Goal: Transaction & Acquisition: Purchase product/service

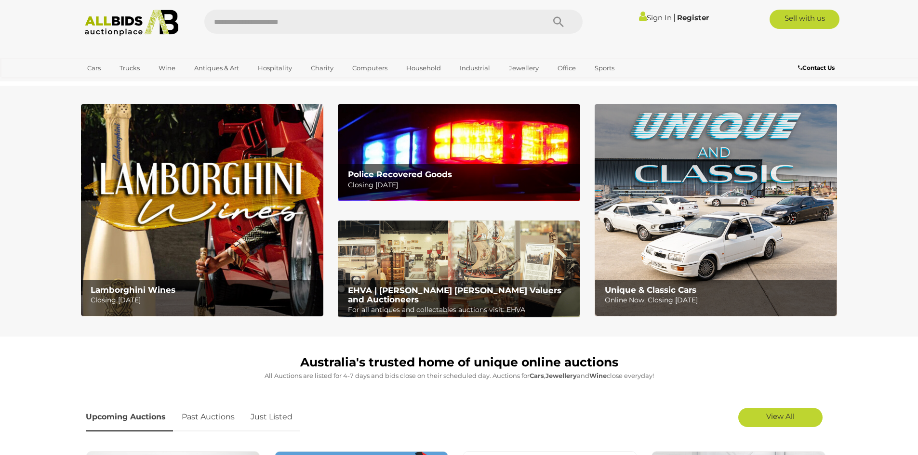
click at [479, 166] on div "Police Recovered Goods Closing Tuesday 14th October" at bounding box center [461, 180] width 237 height 32
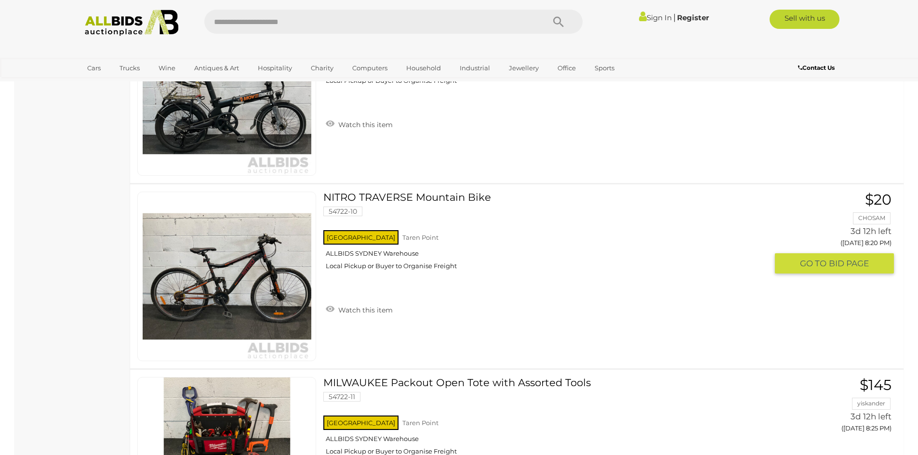
scroll to position [3662, 0]
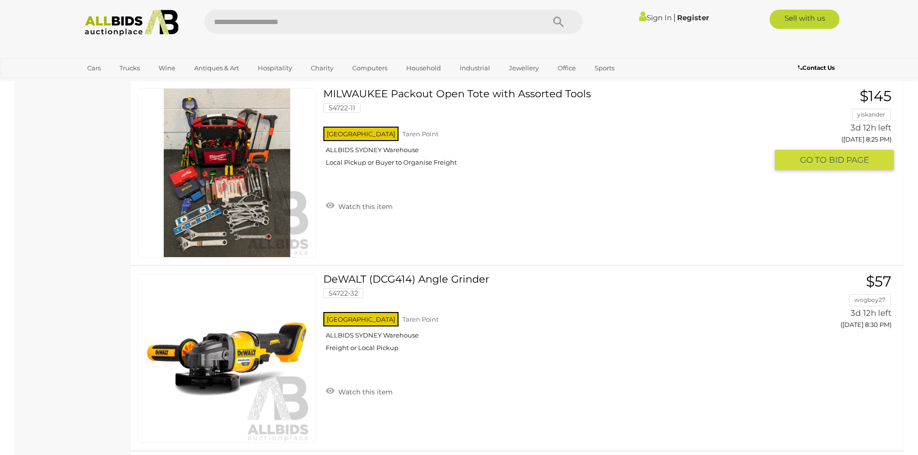
click at [235, 182] on img at bounding box center [227, 173] width 169 height 169
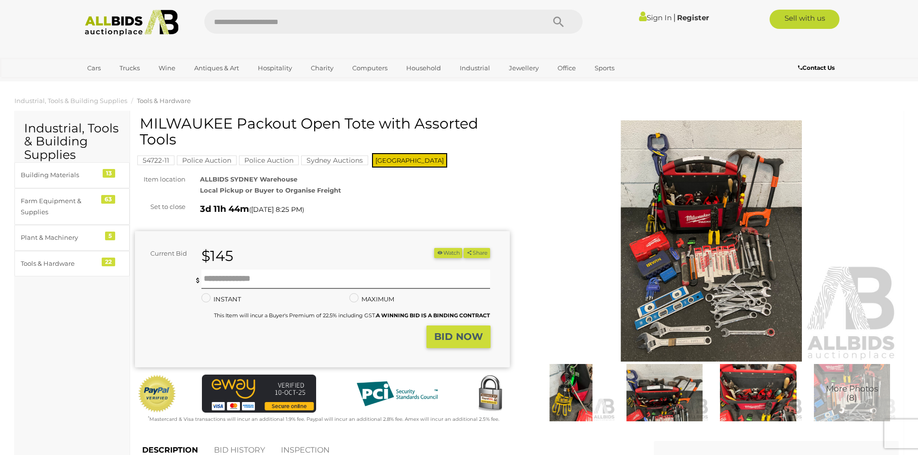
click at [701, 246] on img at bounding box center [711, 240] width 375 height 241
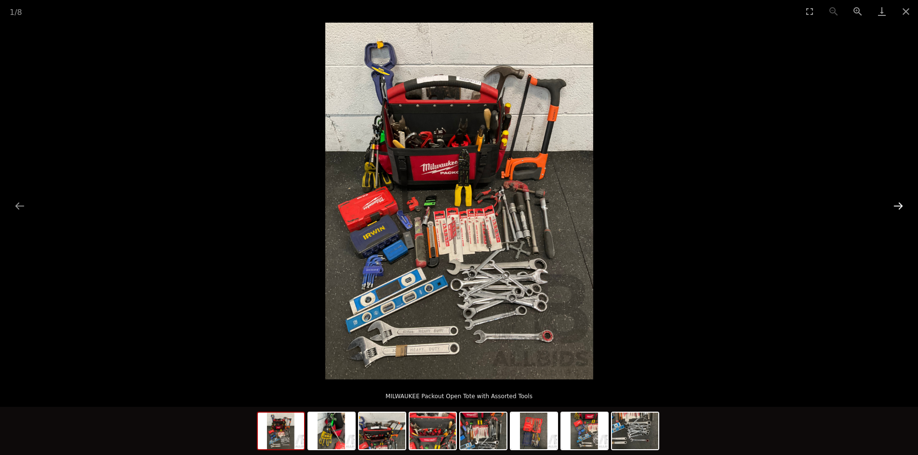
click at [900, 207] on button "Next slide" at bounding box center [898, 206] width 20 height 19
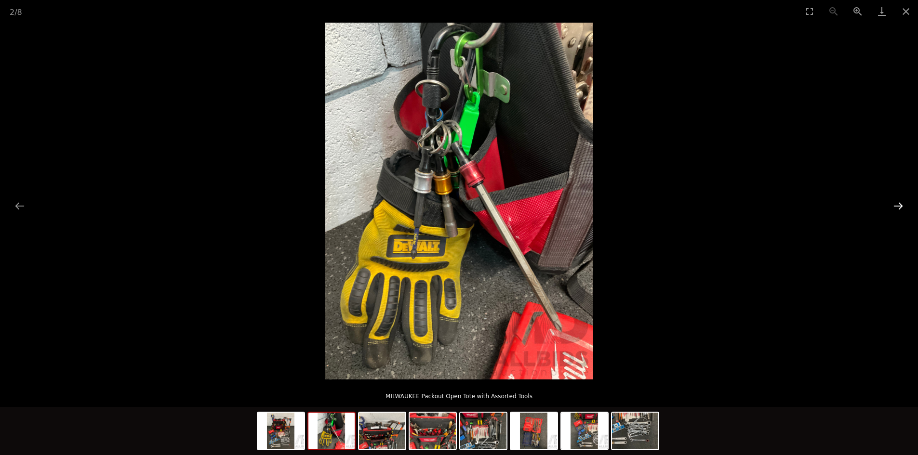
click at [900, 207] on button "Next slide" at bounding box center [898, 206] width 20 height 19
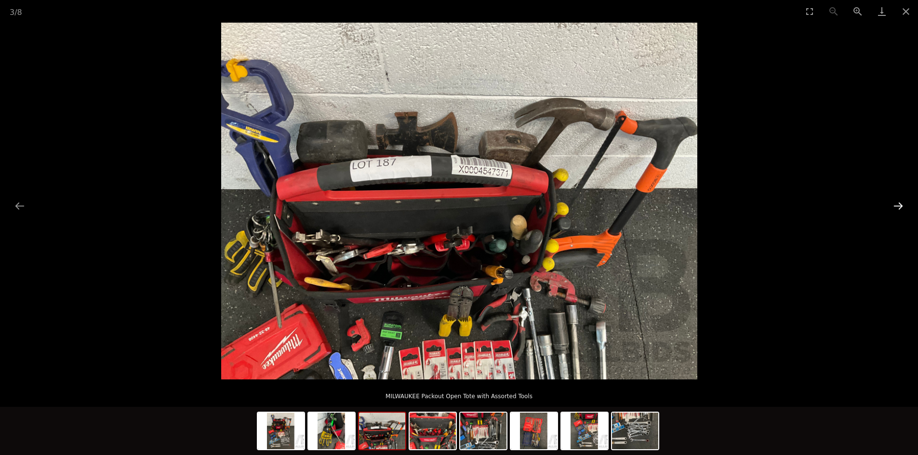
click at [900, 207] on button "Next slide" at bounding box center [898, 206] width 20 height 19
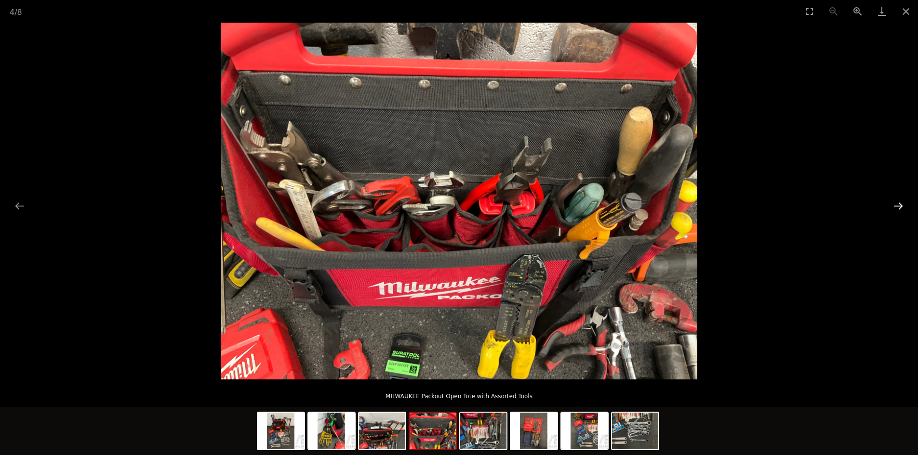
click at [900, 207] on button "Next slide" at bounding box center [898, 206] width 20 height 19
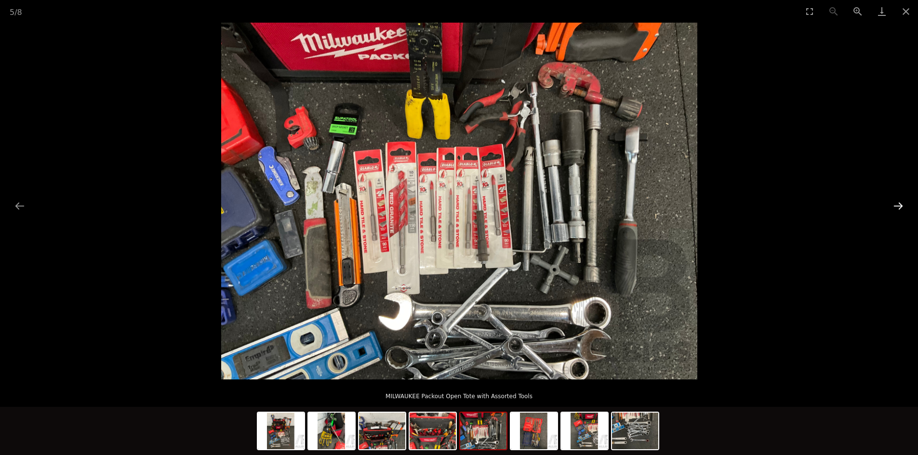
click at [900, 207] on button "Next slide" at bounding box center [898, 206] width 20 height 19
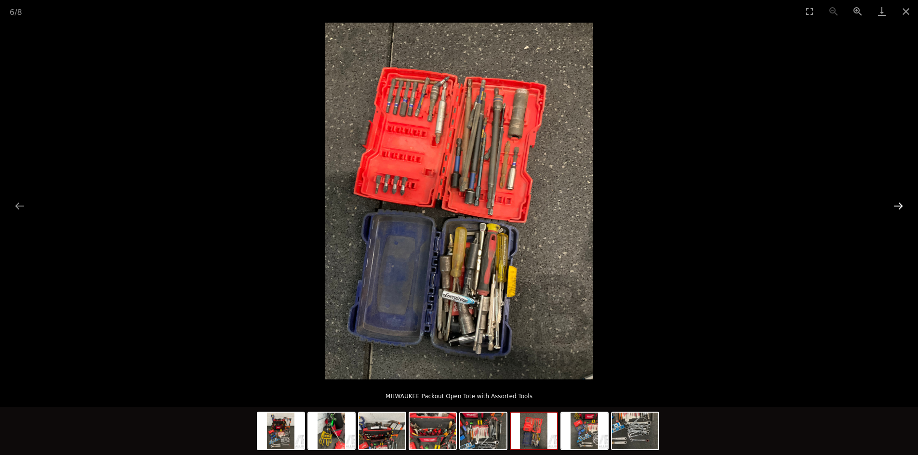
click at [900, 207] on button "Next slide" at bounding box center [898, 206] width 20 height 19
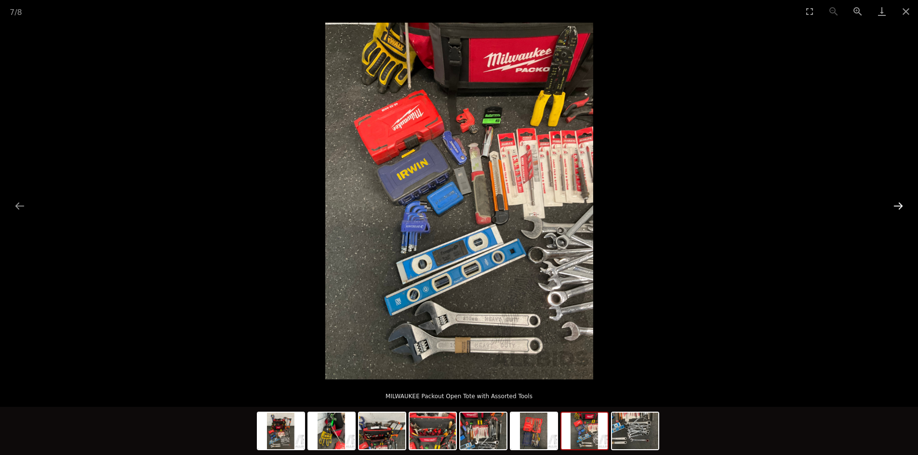
click at [900, 207] on button "Next slide" at bounding box center [898, 206] width 20 height 19
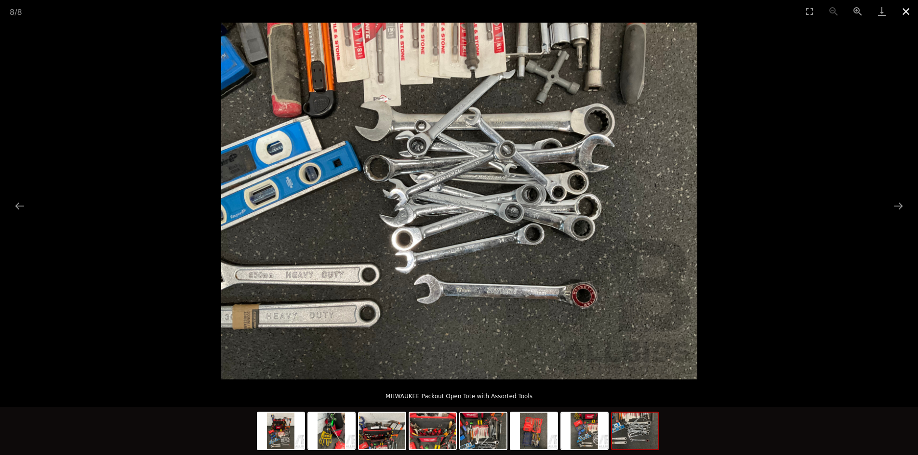
click at [914, 13] on button "Close gallery" at bounding box center [906, 11] width 24 height 23
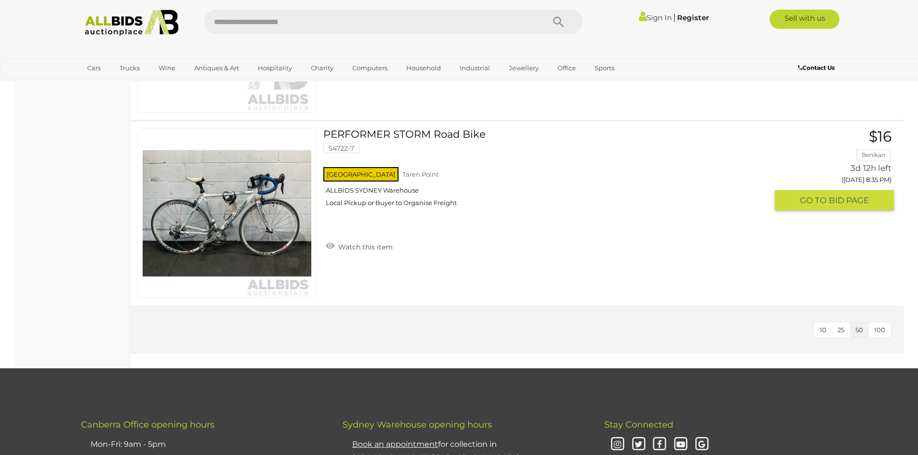
scroll to position [4175, 0]
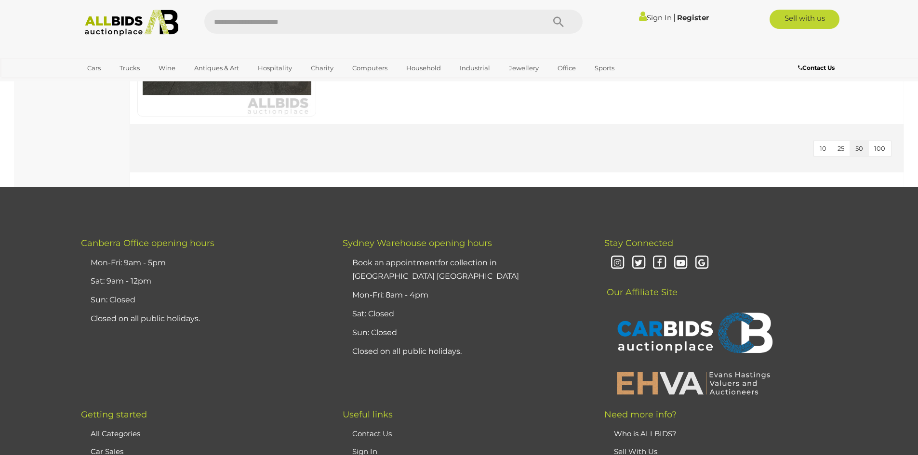
click at [119, 24] on img at bounding box center [132, 23] width 105 height 27
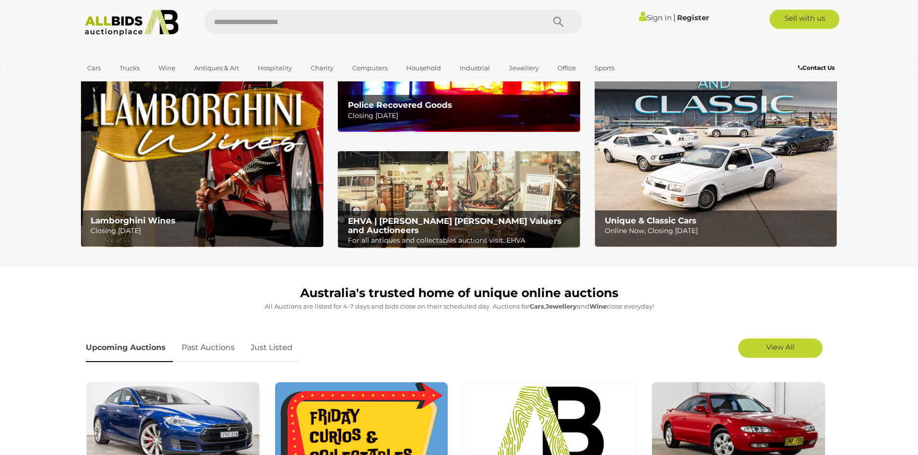
scroll to position [145, 0]
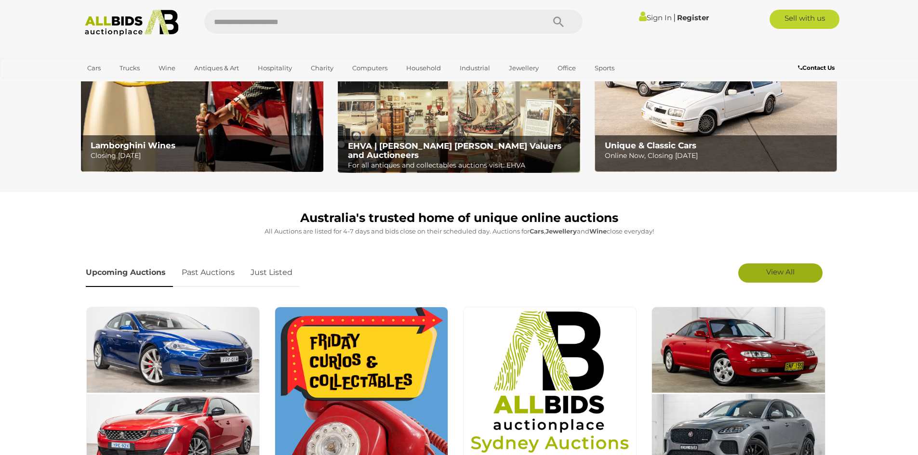
click at [778, 269] on span "View All" at bounding box center [780, 271] width 28 height 9
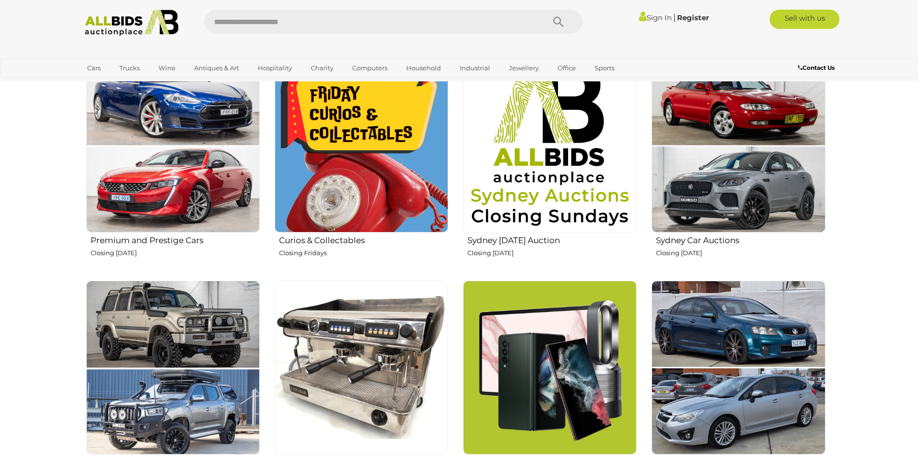
scroll to position [386, 0]
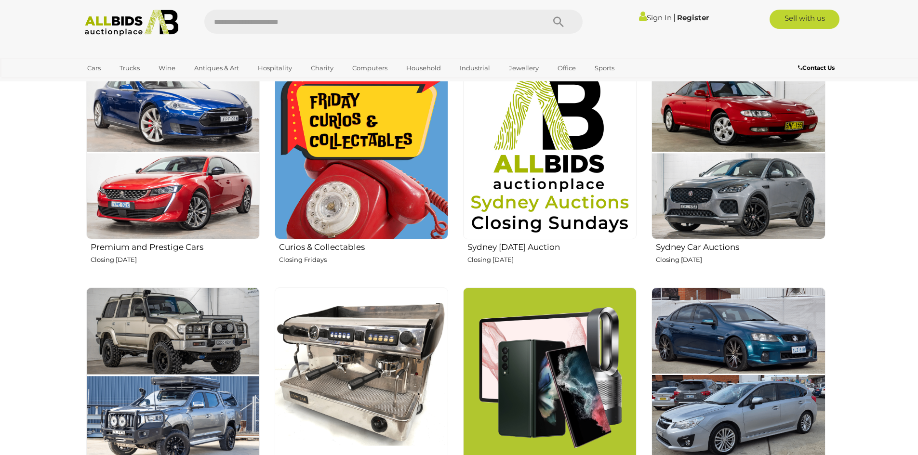
click at [568, 177] on img at bounding box center [549, 152] width 173 height 173
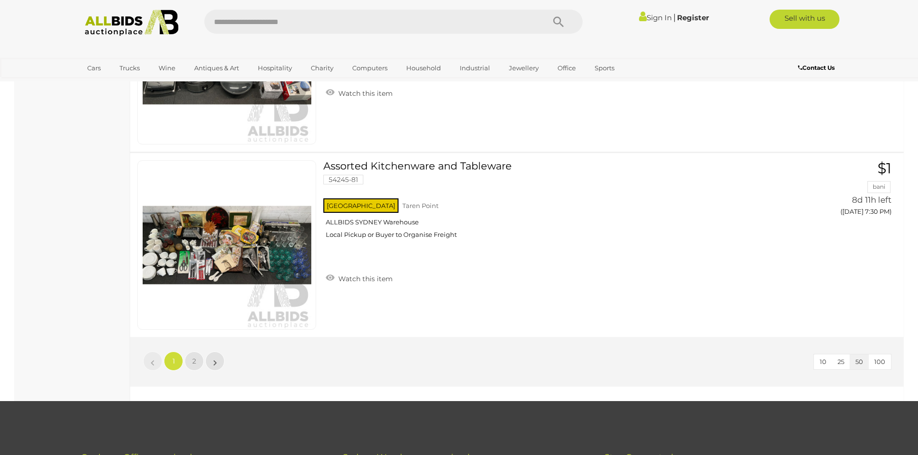
scroll to position [9108, 0]
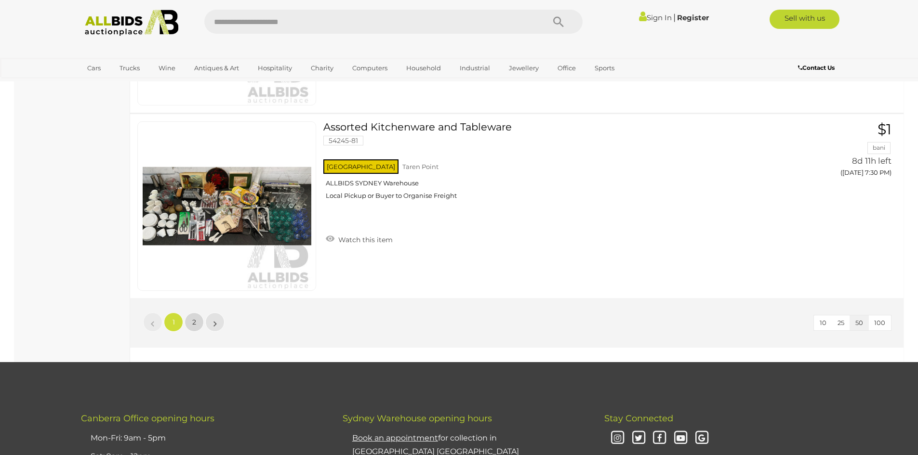
click at [199, 316] on link "2" at bounding box center [194, 322] width 19 height 19
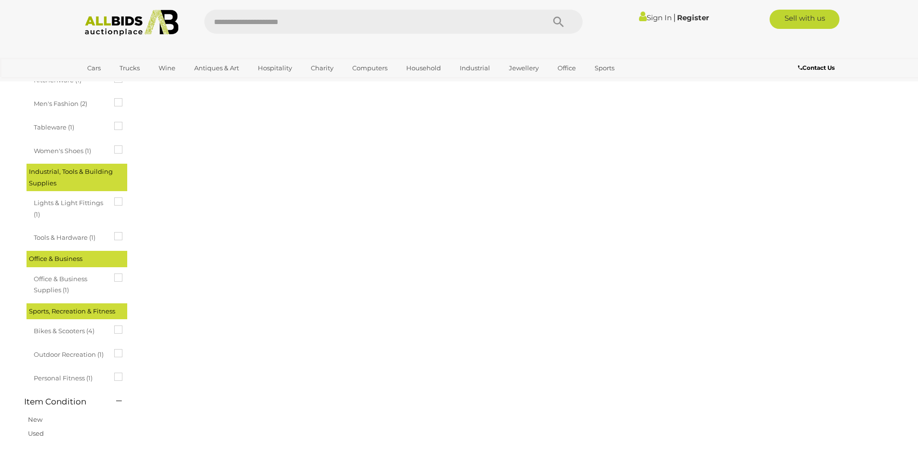
scroll to position [33, 0]
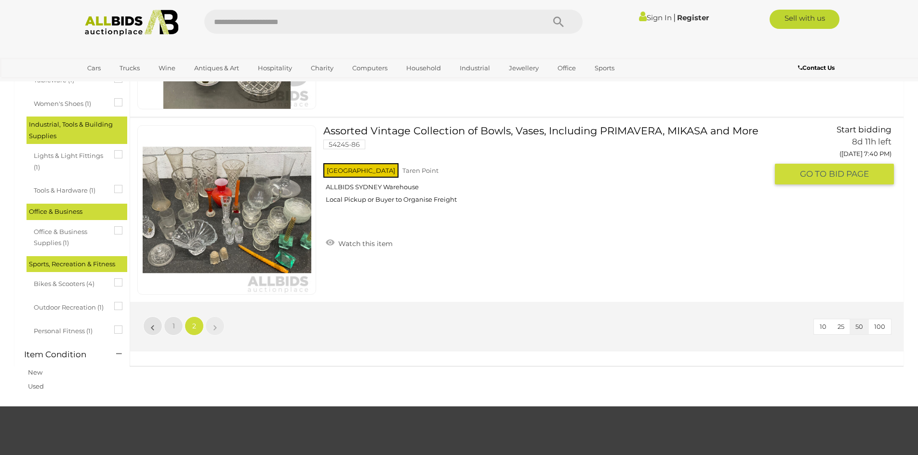
scroll to position [949, 0]
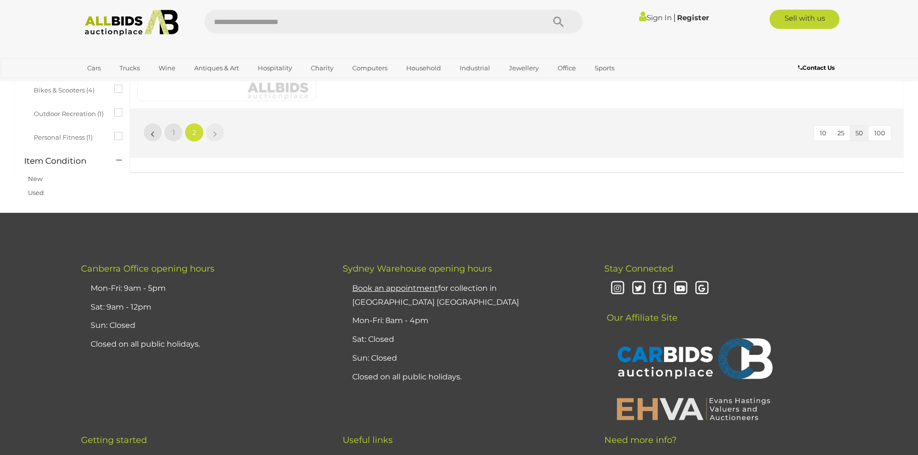
click at [105, 10] on img at bounding box center [132, 23] width 105 height 27
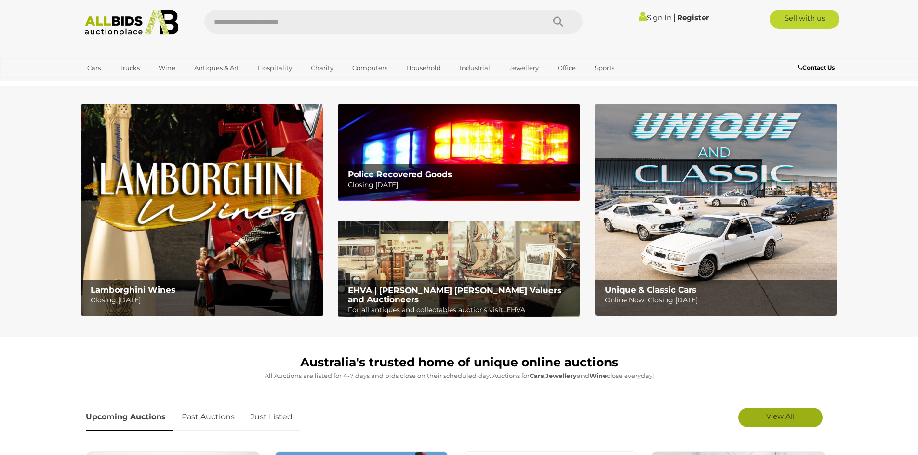
click at [773, 413] on span "View All" at bounding box center [780, 416] width 28 height 9
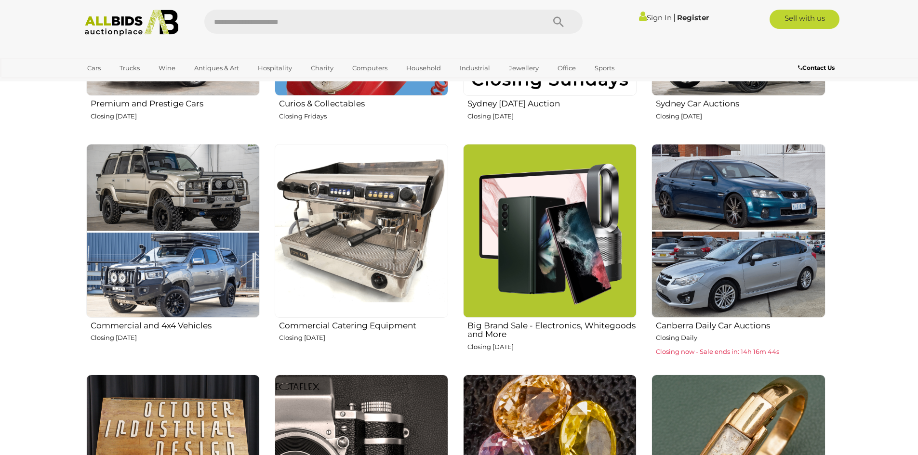
scroll to position [530, 0]
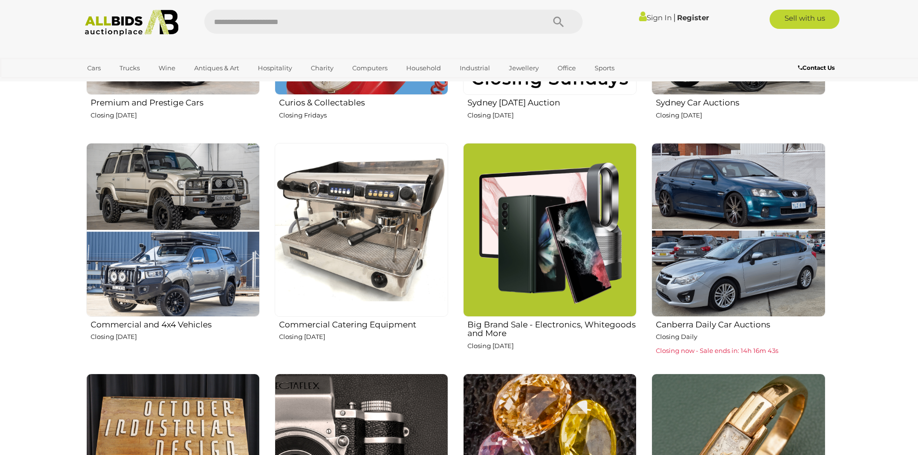
click at [388, 244] on img at bounding box center [361, 229] width 173 height 173
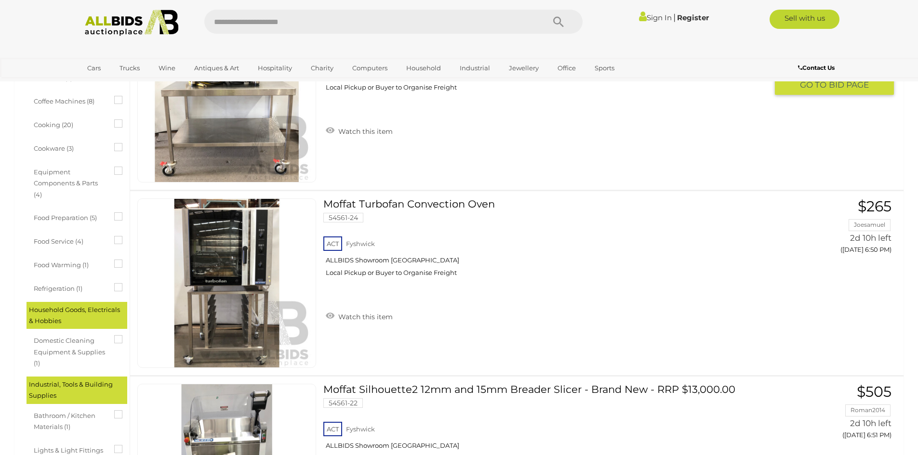
scroll to position [337, 0]
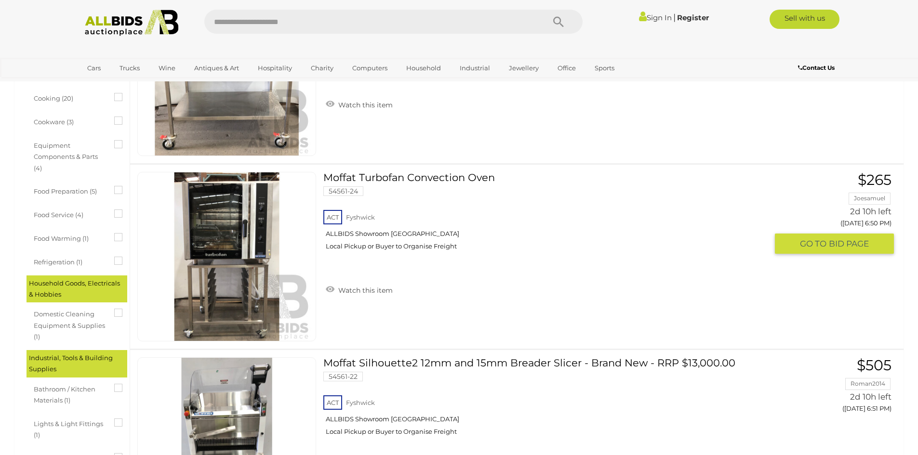
click at [387, 181] on link "Moffat Turbofan Convection Oven 54561-24 ACT Fyshwick ALLBIDS Showroom Fyshwick" at bounding box center [549, 215] width 437 height 86
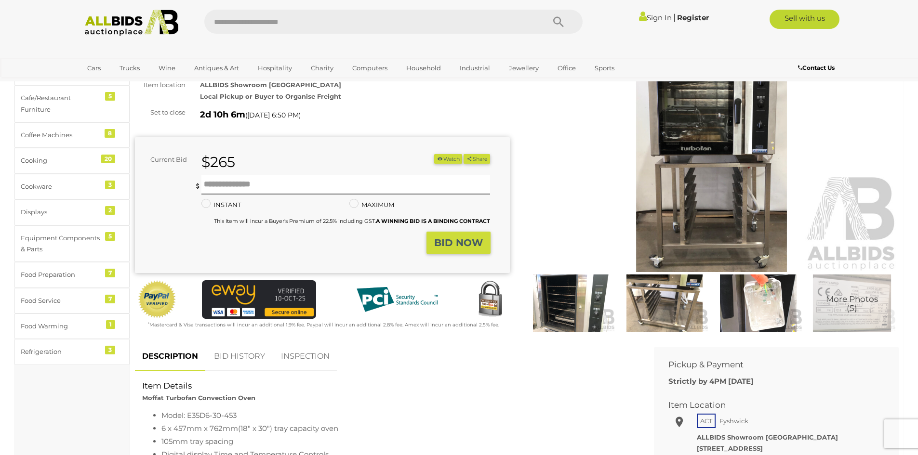
scroll to position [96, 0]
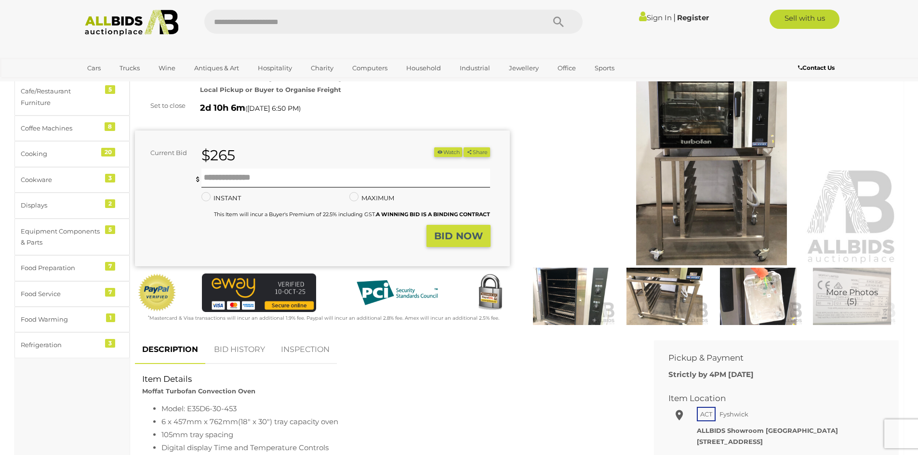
click at [714, 121] on img at bounding box center [711, 144] width 375 height 241
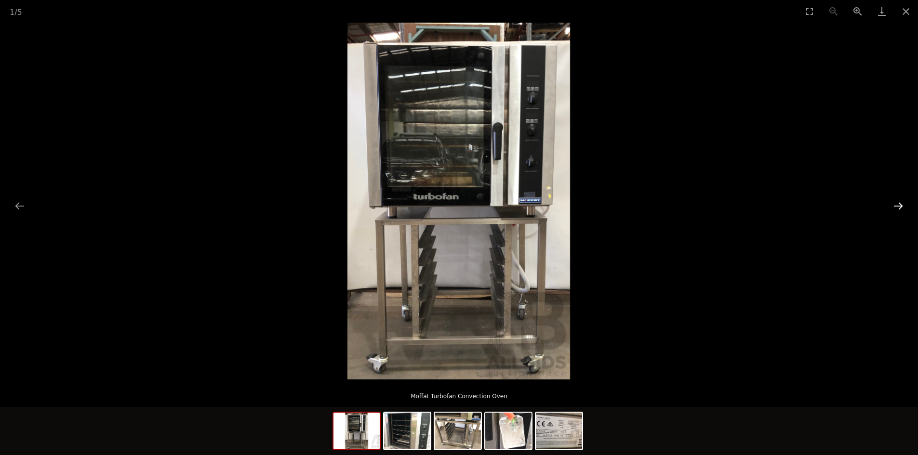
click at [901, 211] on button "Next slide" at bounding box center [898, 206] width 20 height 19
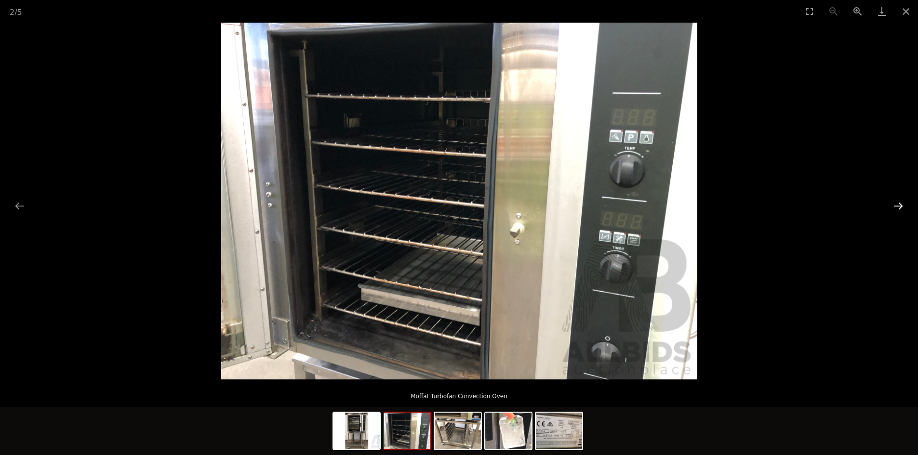
click at [901, 211] on button "Next slide" at bounding box center [898, 206] width 20 height 19
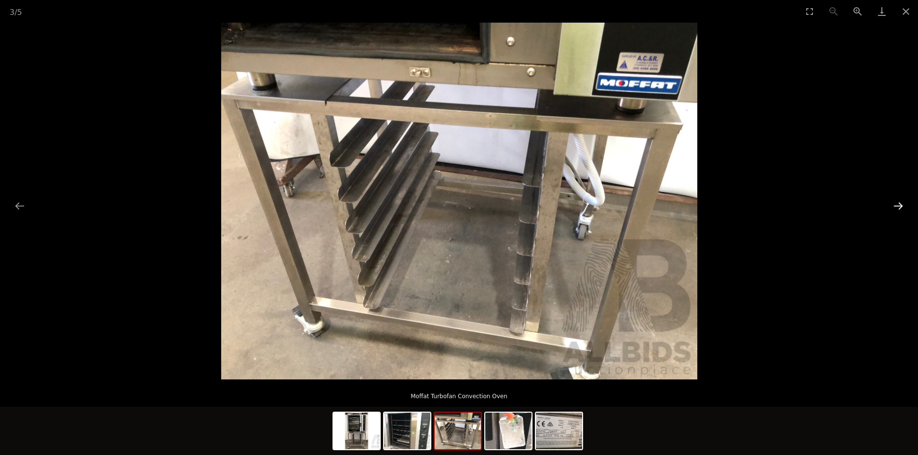
click at [901, 211] on button "Next slide" at bounding box center [898, 206] width 20 height 19
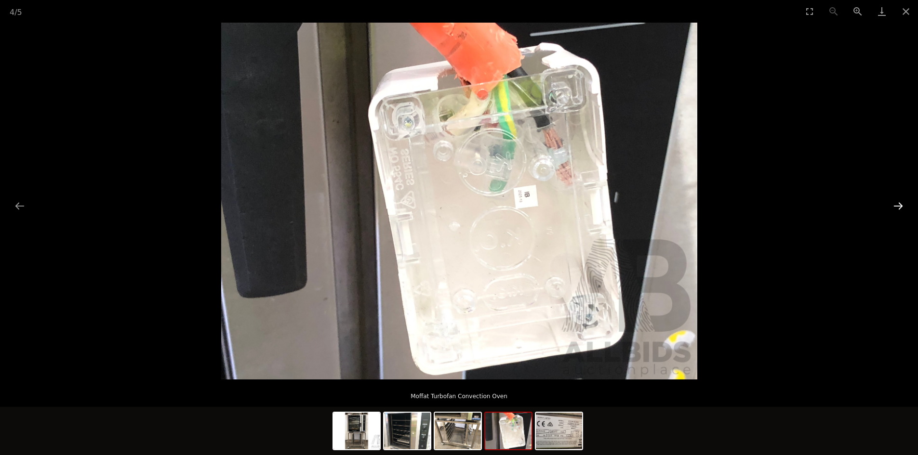
click at [901, 211] on button "Next slide" at bounding box center [898, 206] width 20 height 19
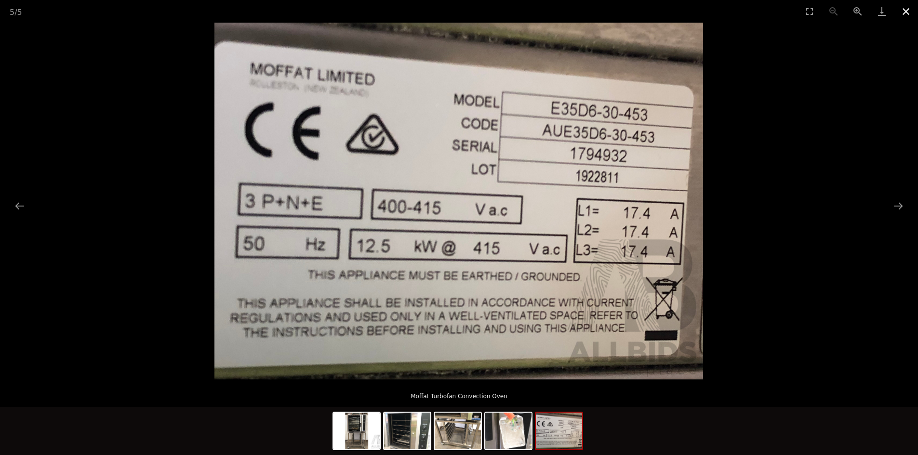
click at [906, 14] on button "Close gallery" at bounding box center [906, 11] width 24 height 23
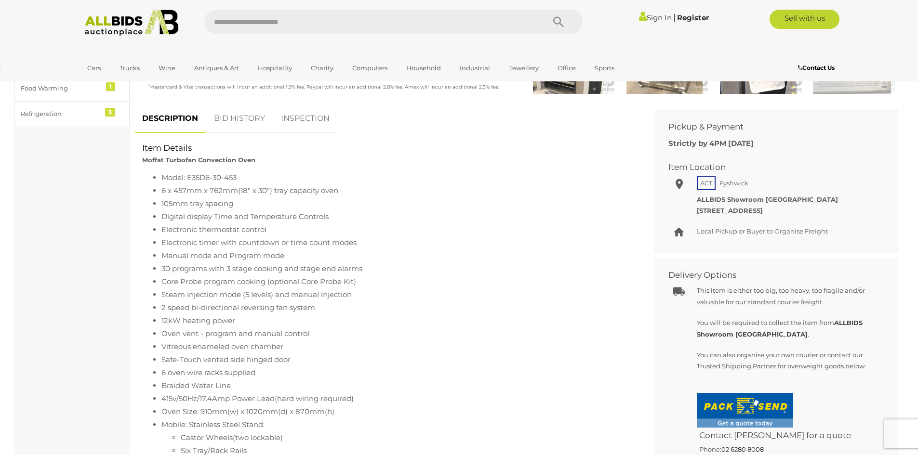
scroll to position [386, 0]
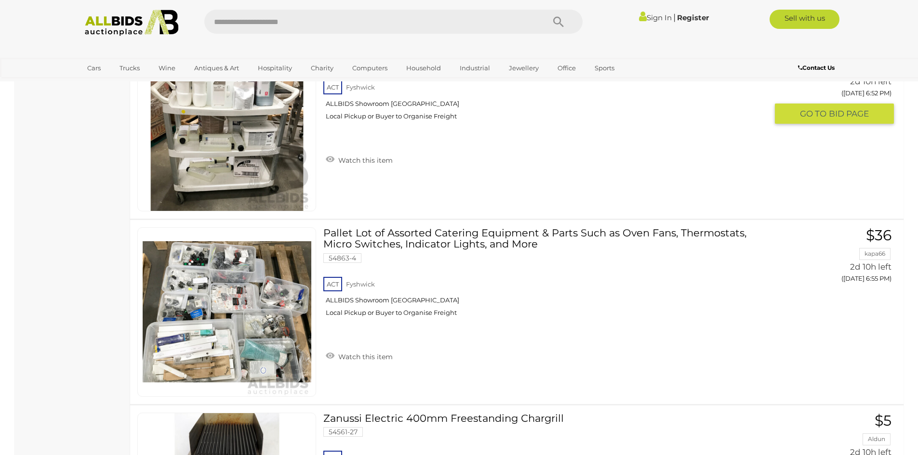
scroll to position [1030, 0]
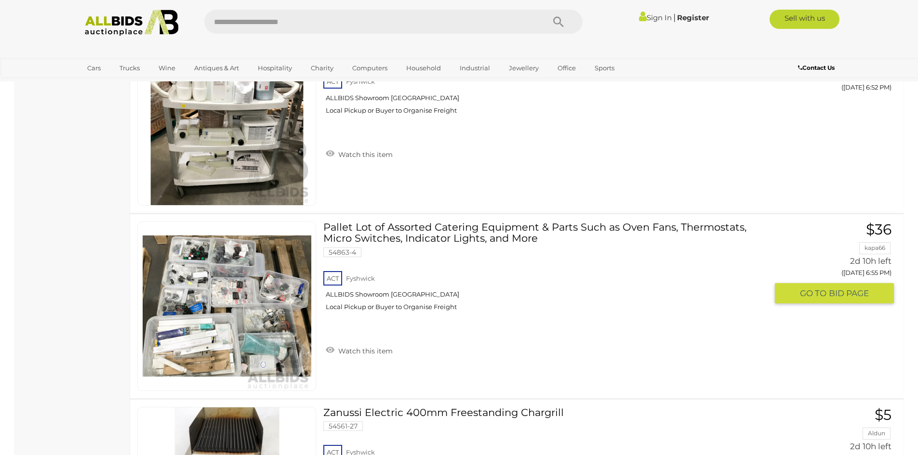
click at [256, 281] on link at bounding box center [226, 307] width 179 height 170
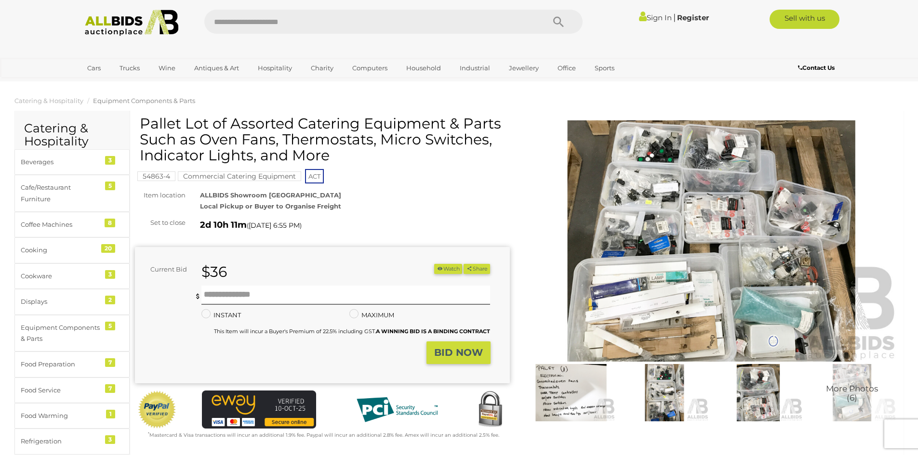
click at [762, 275] on img at bounding box center [711, 240] width 375 height 241
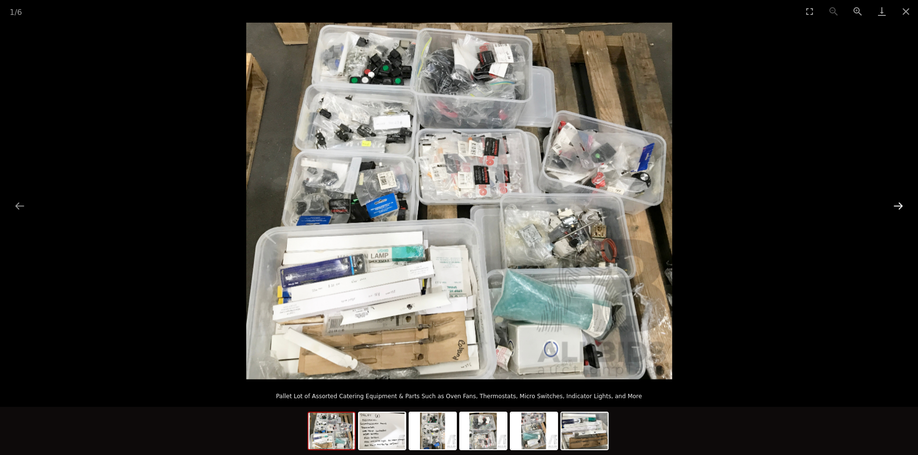
click at [897, 207] on button "Next slide" at bounding box center [898, 206] width 20 height 19
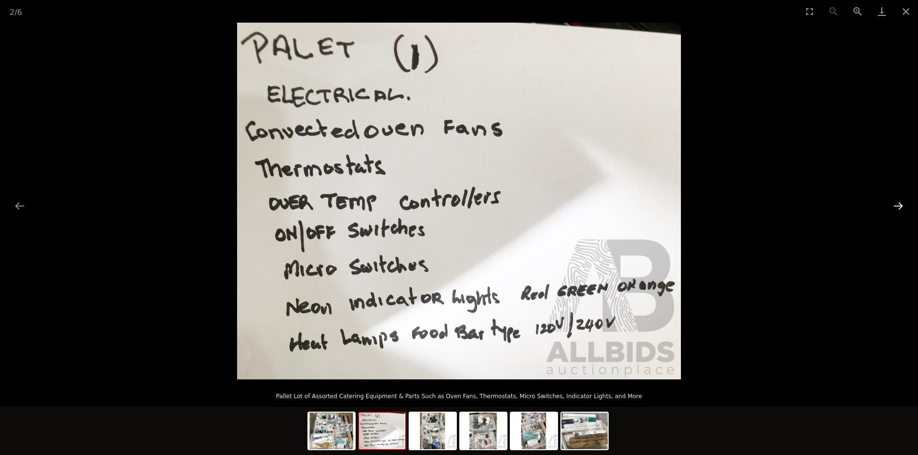
click at [897, 207] on button "Next slide" at bounding box center [898, 206] width 20 height 19
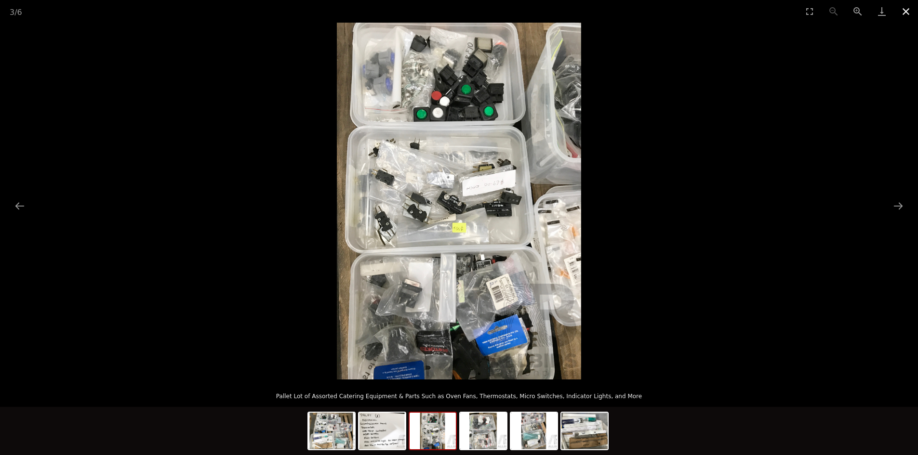
click at [901, 15] on button "Close gallery" at bounding box center [906, 11] width 24 height 23
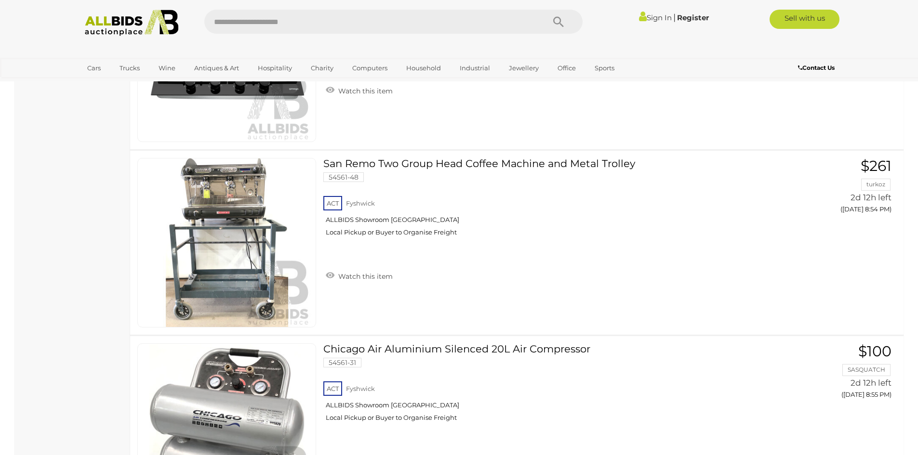
scroll to position [8904, 0]
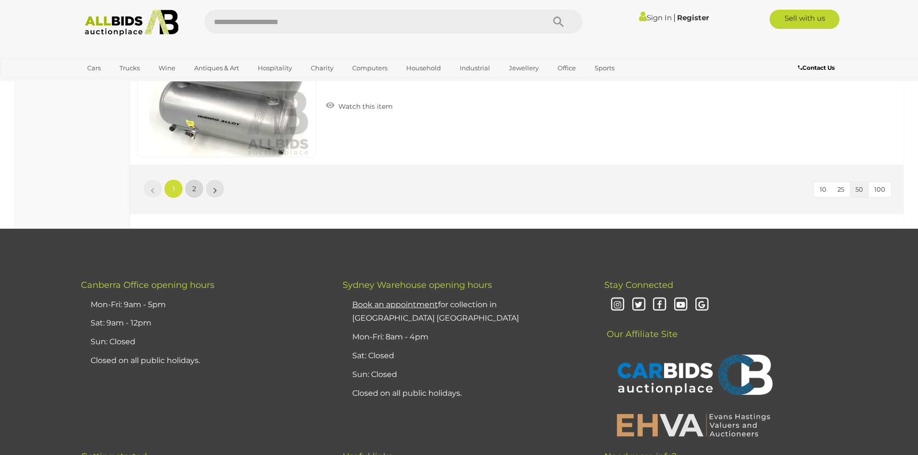
click at [192, 197] on link "2" at bounding box center [194, 188] width 19 height 19
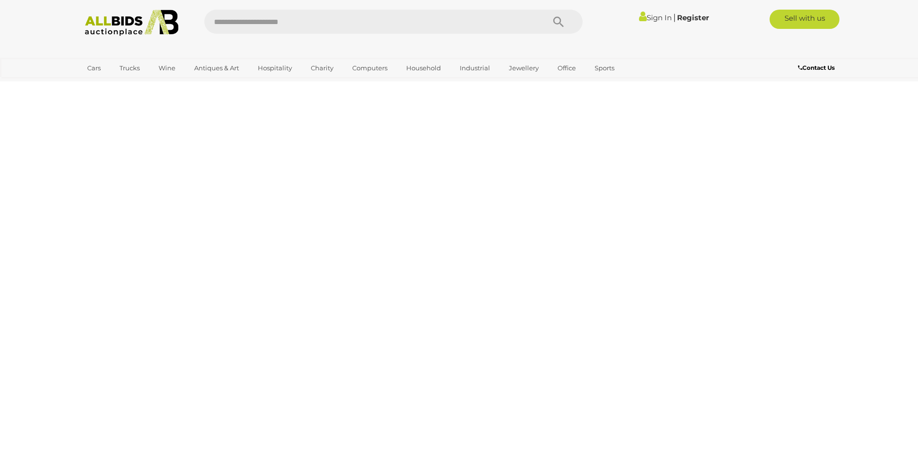
scroll to position [33, 0]
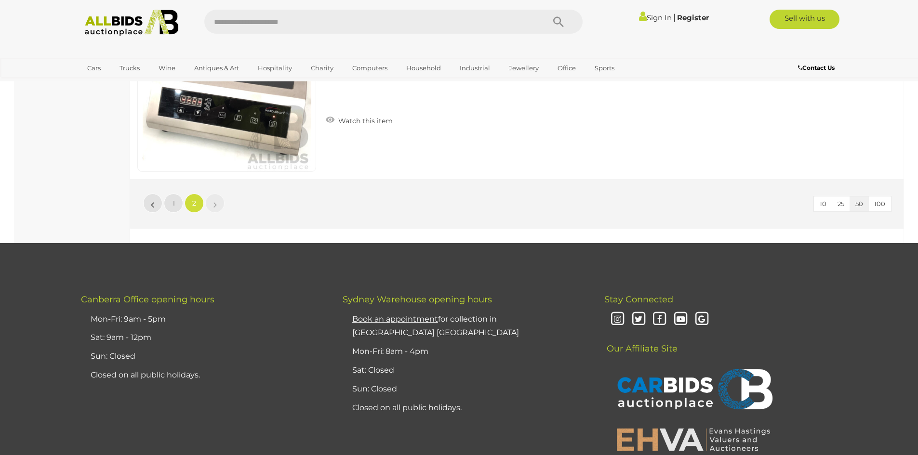
scroll to position [1286, 0]
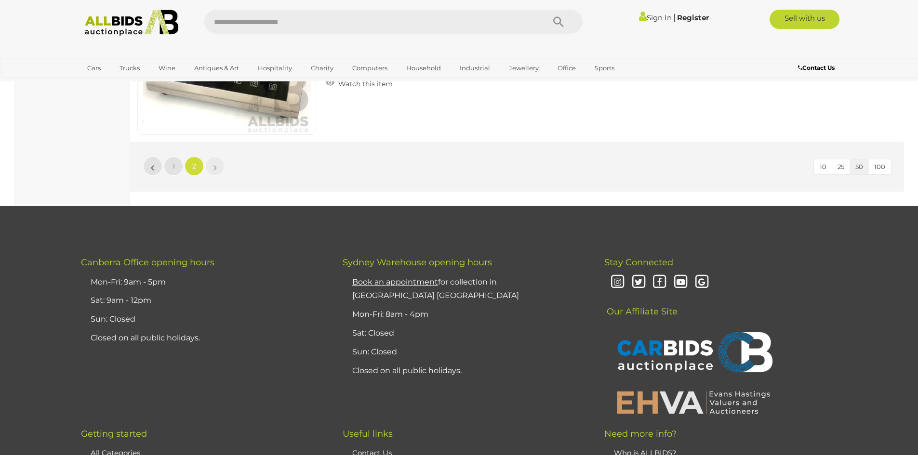
click at [95, 24] on img at bounding box center [132, 23] width 105 height 27
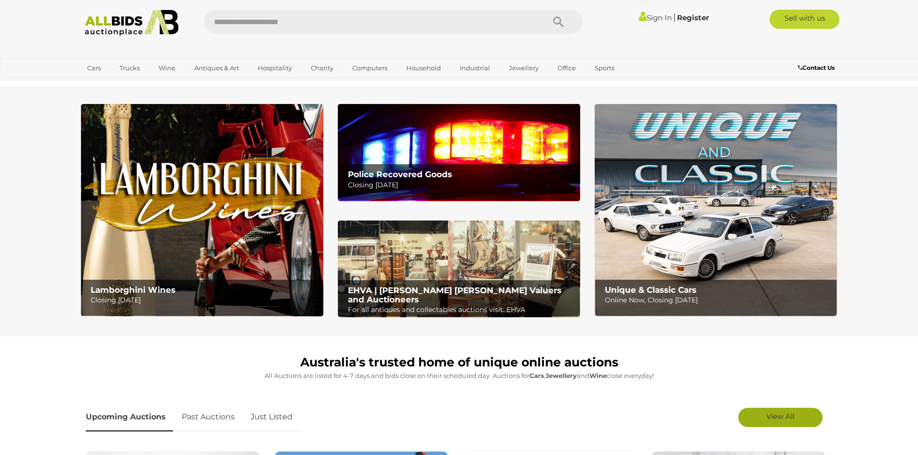
click at [781, 413] on span "View All" at bounding box center [780, 416] width 28 height 9
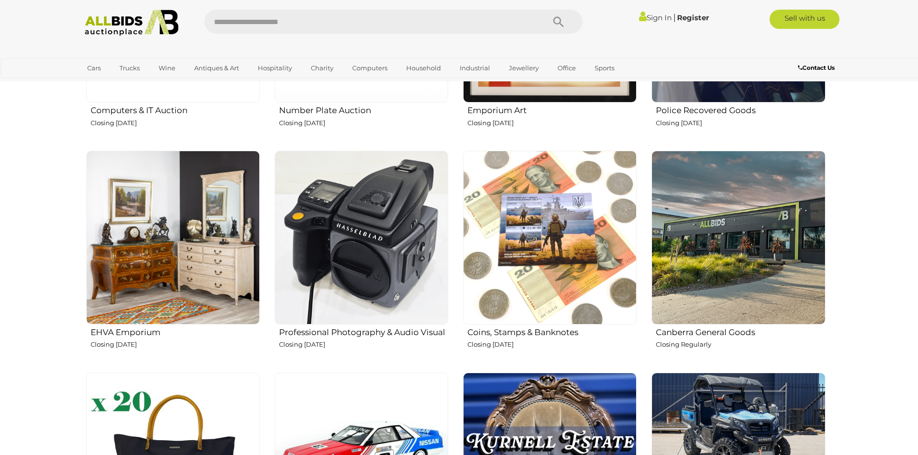
scroll to position [1253, 0]
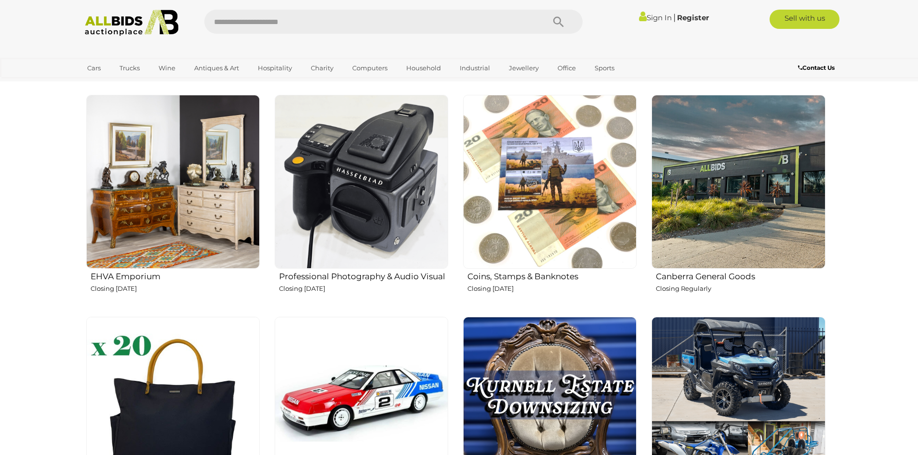
click at [779, 213] on img at bounding box center [738, 181] width 173 height 173
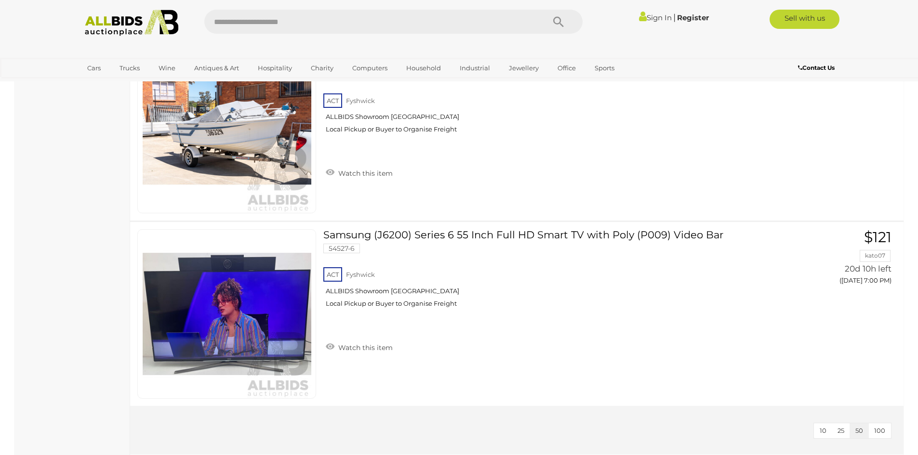
scroll to position [5494, 0]
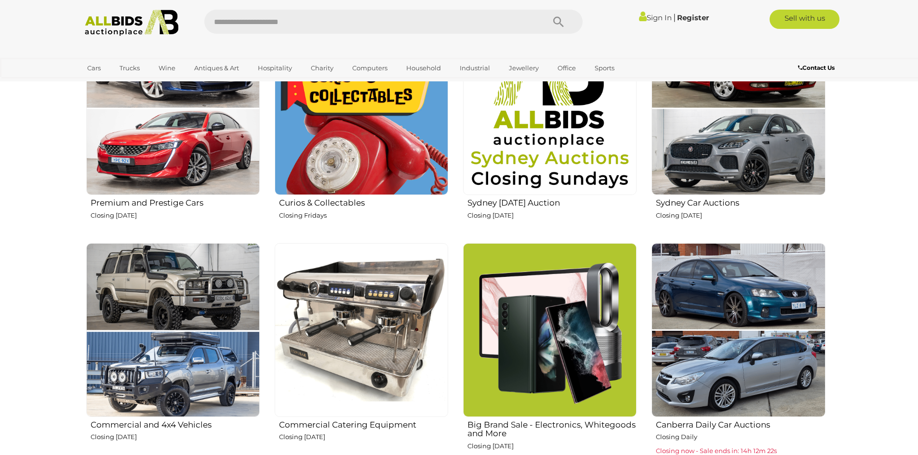
scroll to position [193, 0]
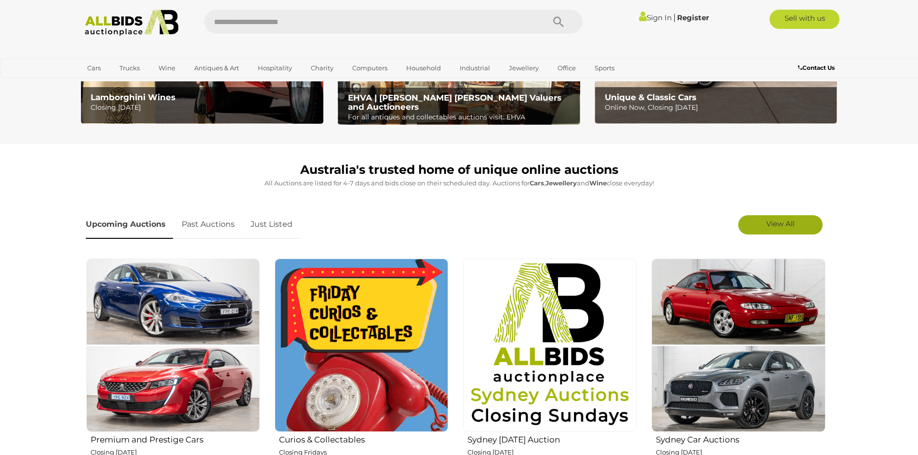
click at [789, 227] on span "View All" at bounding box center [780, 223] width 28 height 9
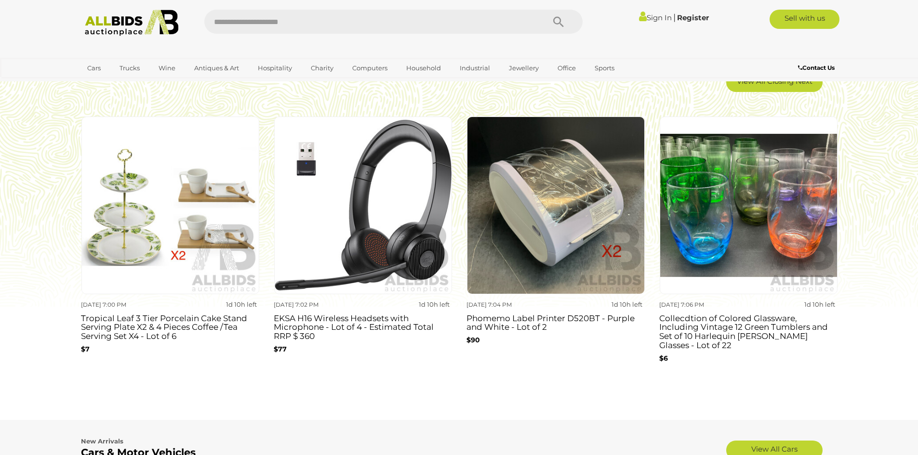
scroll to position [2024, 0]
click at [530, 213] on img at bounding box center [556, 205] width 178 height 178
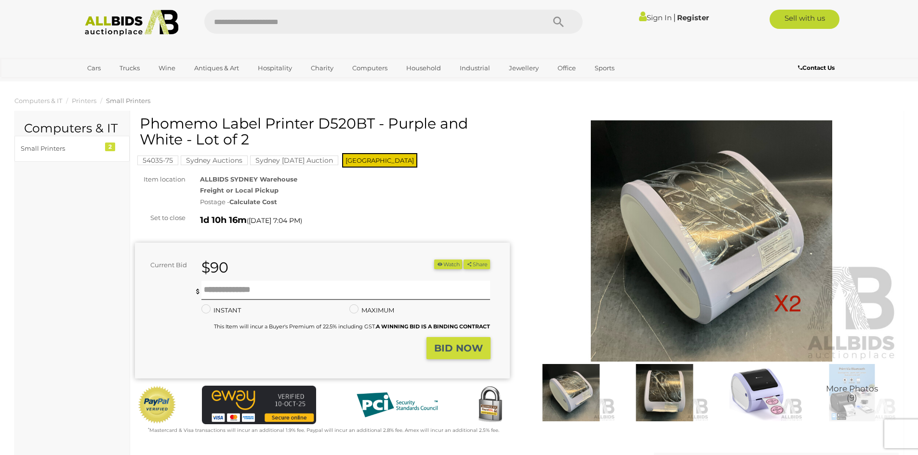
click at [668, 385] on img at bounding box center [664, 392] width 89 height 57
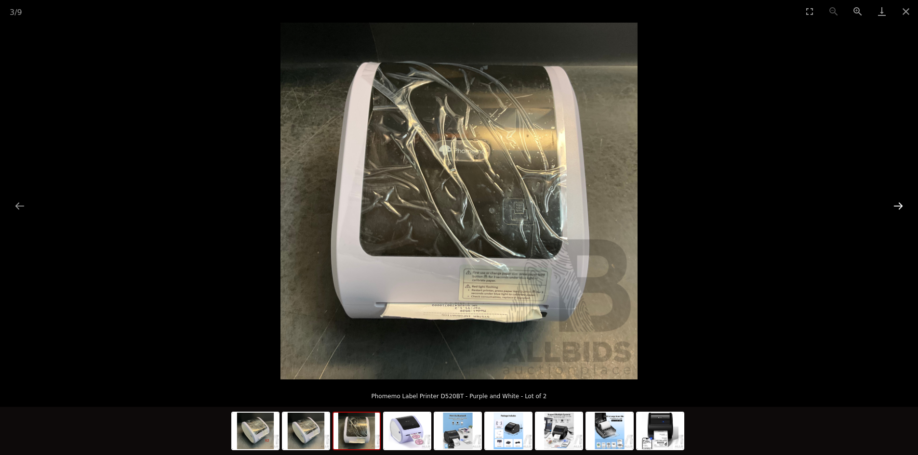
click at [897, 199] on button "Next slide" at bounding box center [898, 206] width 20 height 19
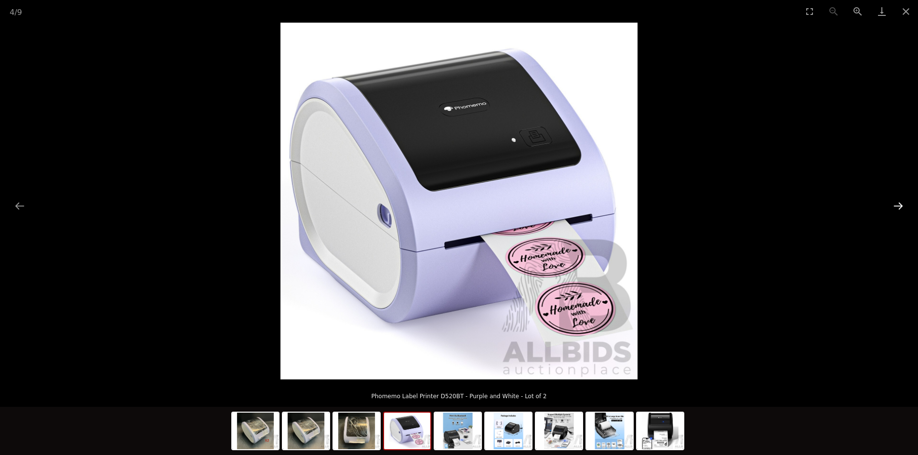
click at [896, 200] on button "Next slide" at bounding box center [898, 206] width 20 height 19
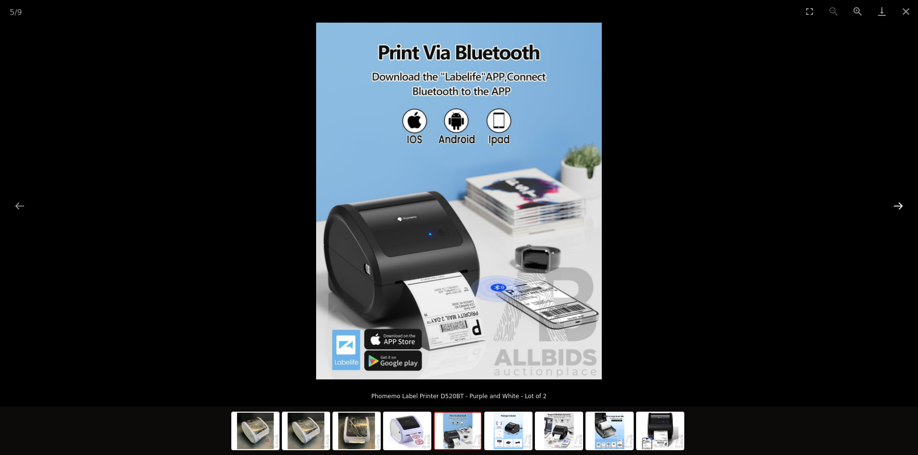
click at [896, 200] on button "Next slide" at bounding box center [898, 206] width 20 height 19
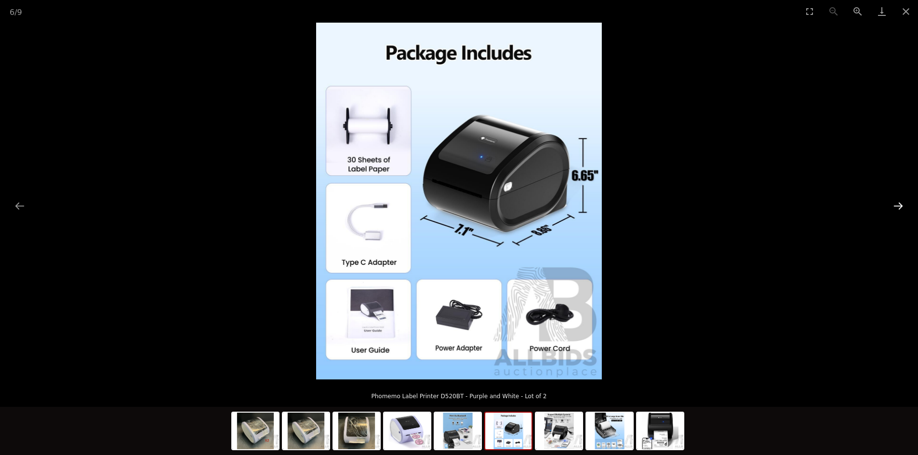
click at [896, 200] on button "Next slide" at bounding box center [898, 206] width 20 height 19
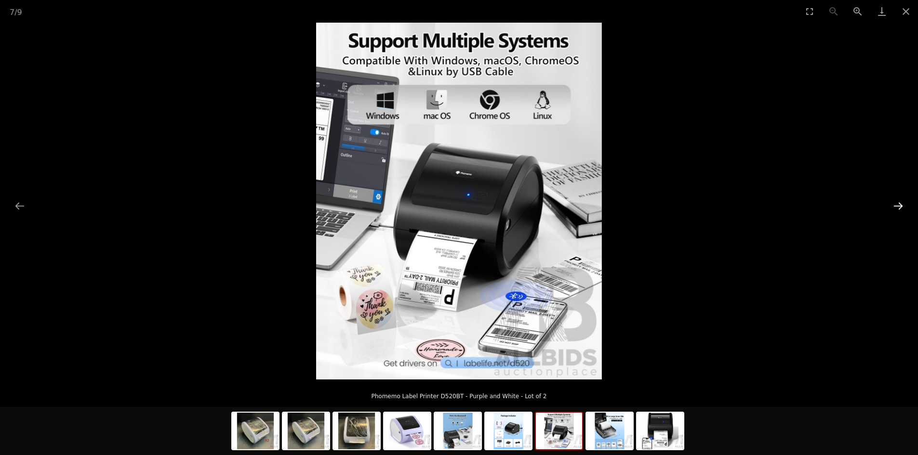
click at [896, 200] on button "Next slide" at bounding box center [898, 206] width 20 height 19
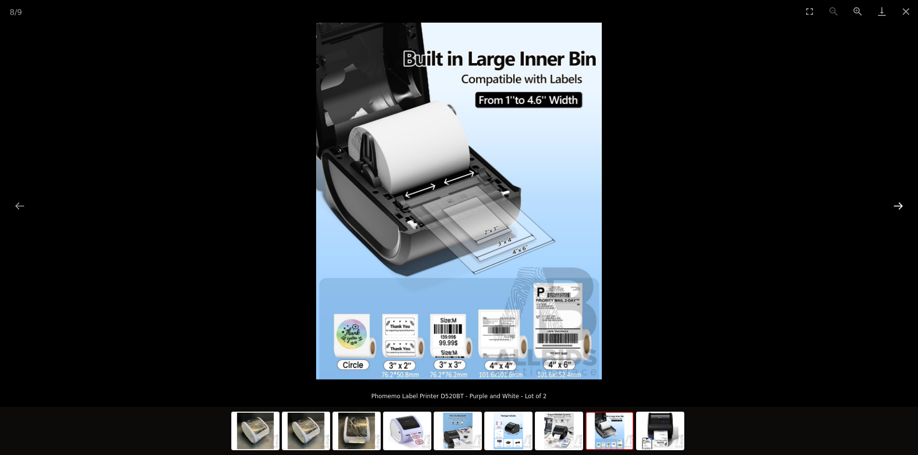
click at [896, 200] on button "Next slide" at bounding box center [898, 206] width 20 height 19
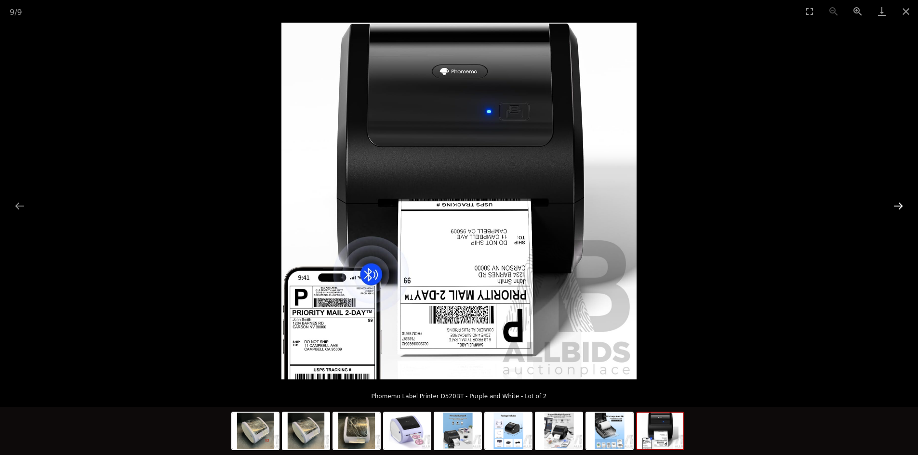
click at [896, 200] on button "Next slide" at bounding box center [898, 206] width 20 height 19
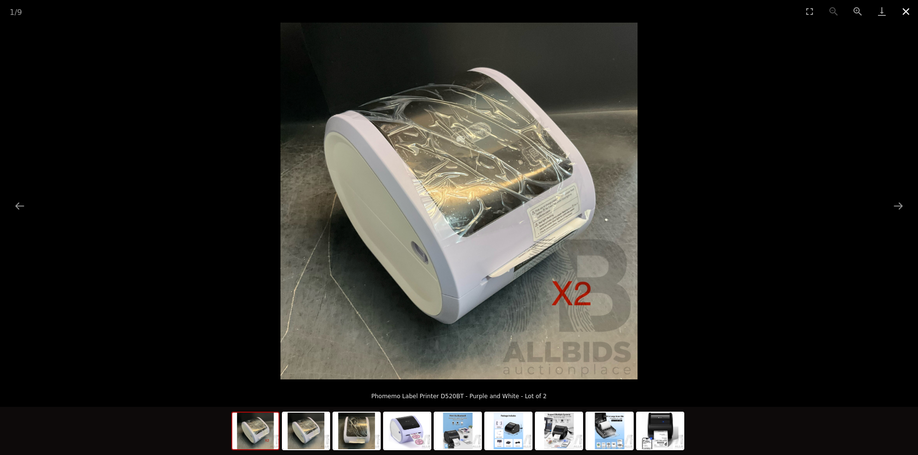
click at [906, 14] on button "Close gallery" at bounding box center [906, 11] width 24 height 23
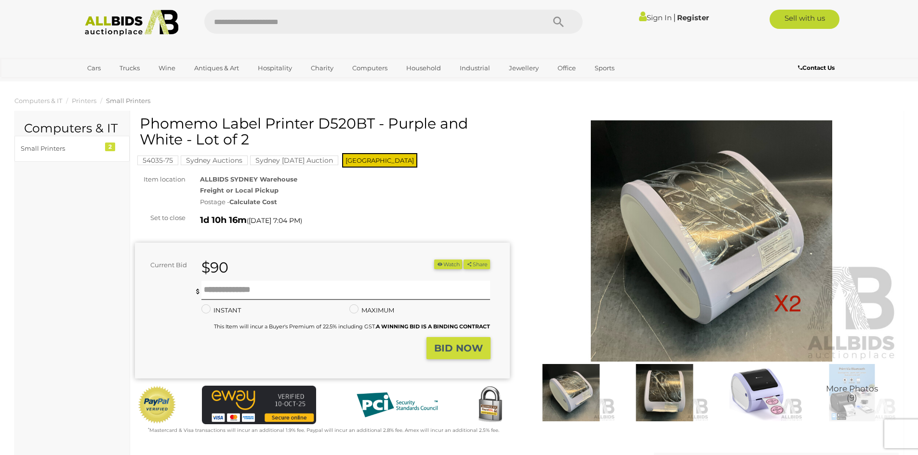
drag, startPoint x: 374, startPoint y: 122, endPoint x: 141, endPoint y: 117, distance: 233.3
click at [141, 117] on h1 "Phomemo Label Printer D520BT - Purple and White - Lot of 2" at bounding box center [324, 132] width 368 height 32
copy h1 "Phomemo Label Printer D520BT"
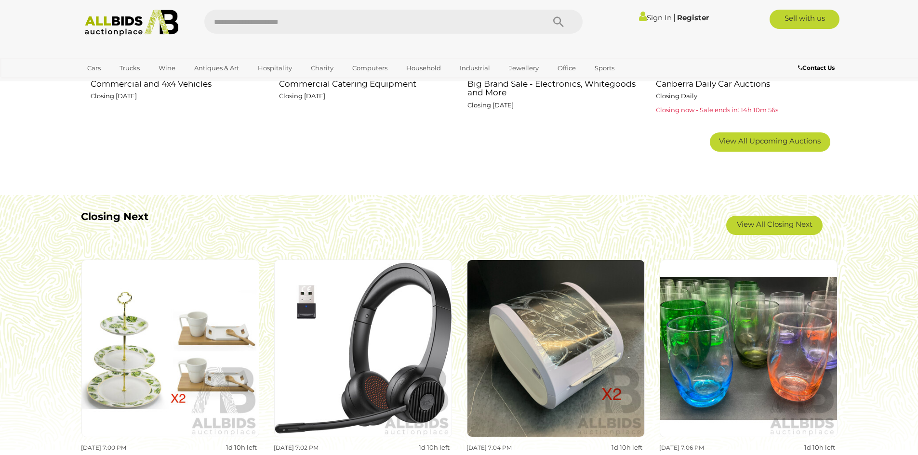
scroll to position [867, 0]
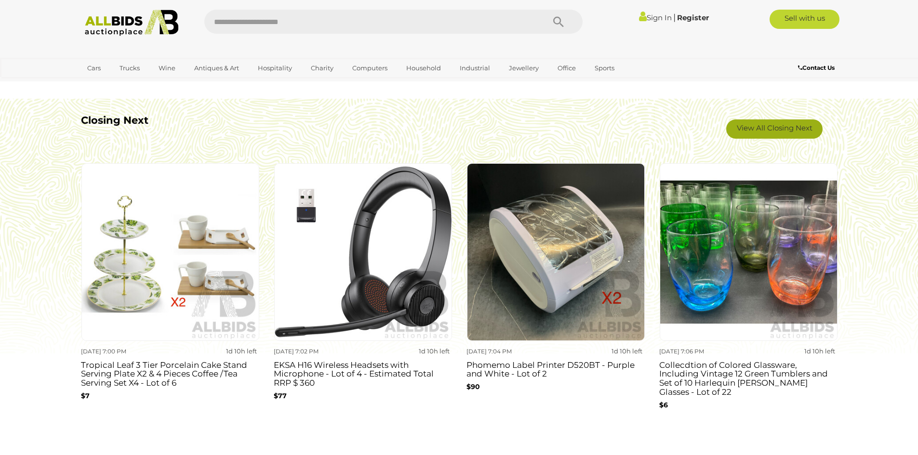
click at [766, 123] on link "View All Closing Next" at bounding box center [774, 129] width 96 height 19
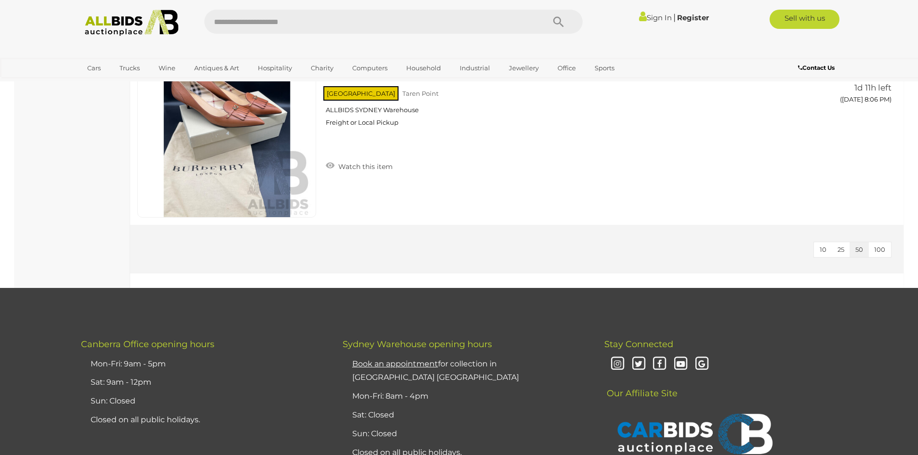
scroll to position [6340, 0]
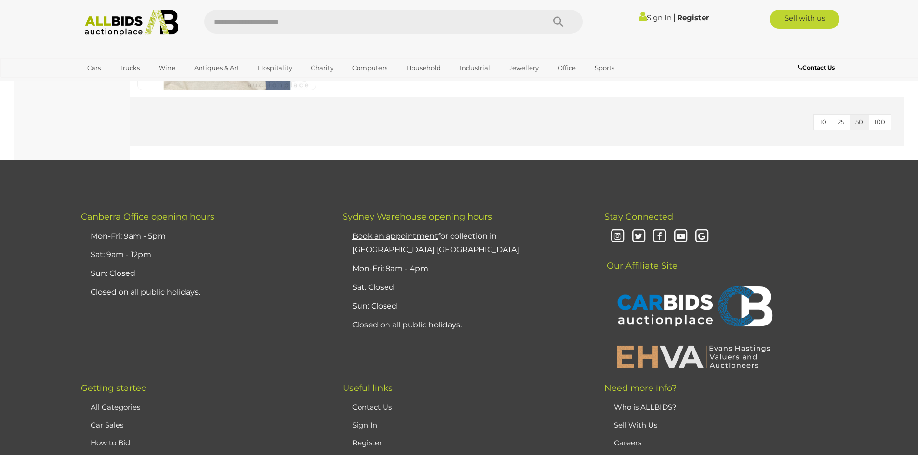
click at [105, 23] on img at bounding box center [132, 23] width 105 height 27
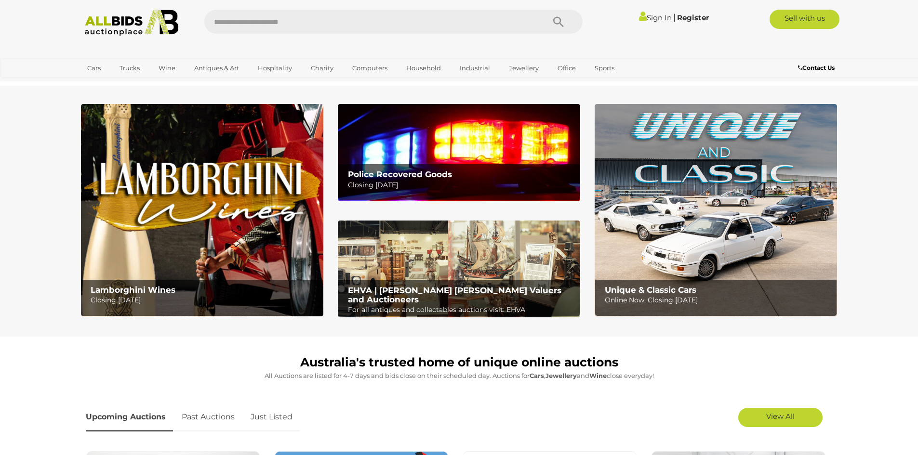
click at [758, 165] on img at bounding box center [716, 210] width 242 height 213
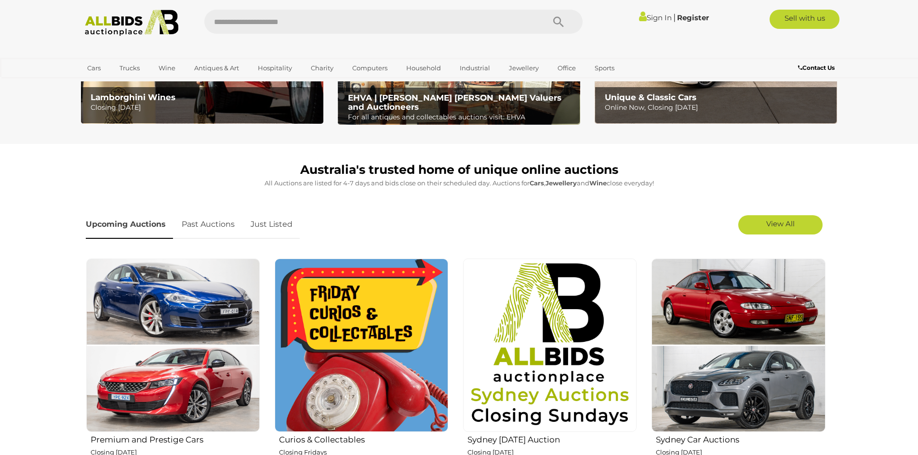
scroll to position [386, 0]
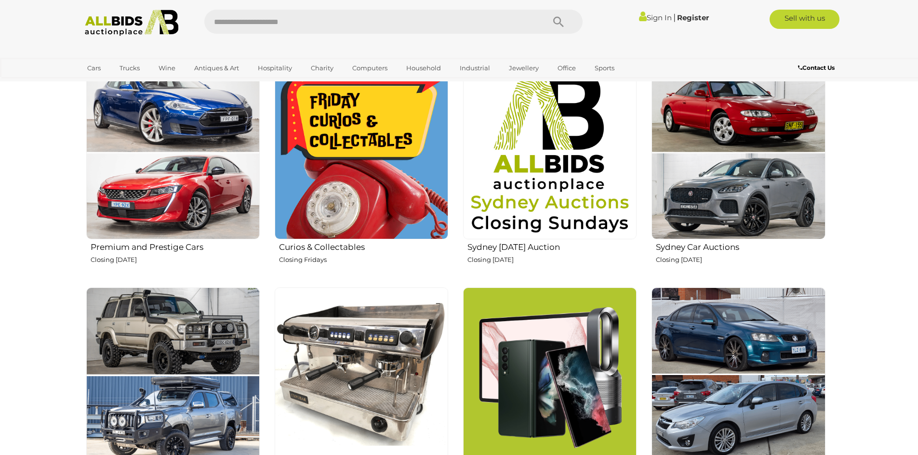
click at [198, 334] on img at bounding box center [172, 374] width 173 height 173
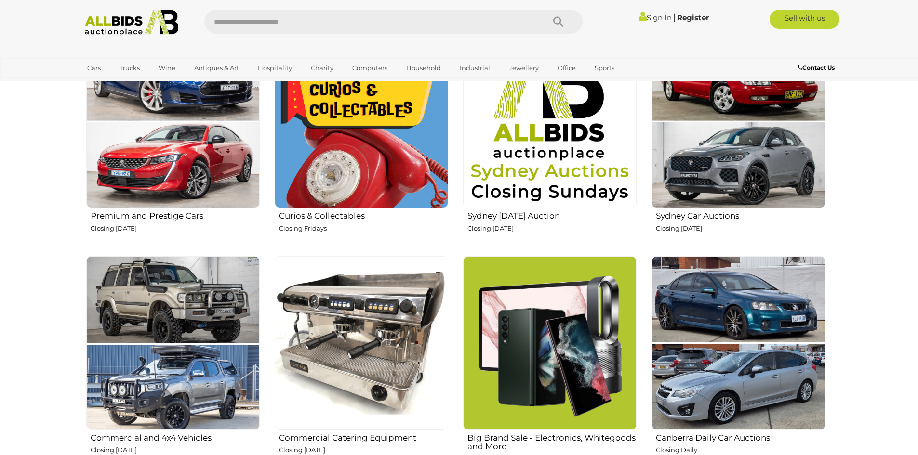
scroll to position [434, 0]
